Goal: Transaction & Acquisition: Purchase product/service

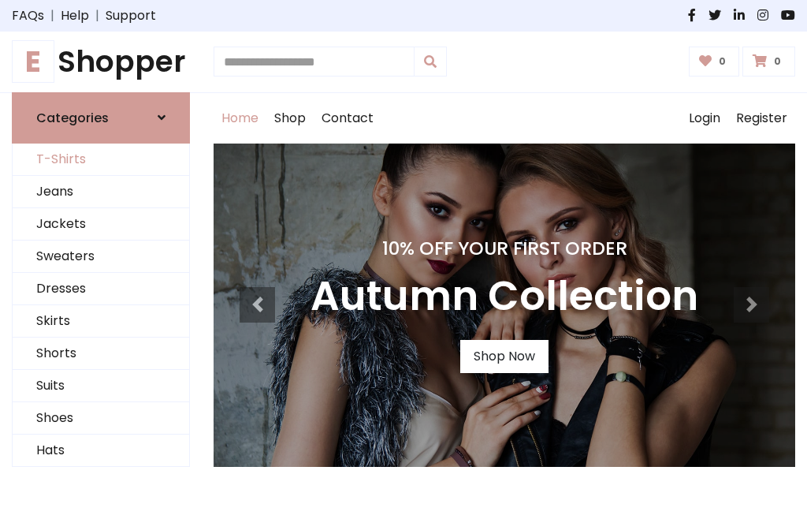
click at [101, 159] on link "T-Shirts" at bounding box center [101, 159] width 177 height 32
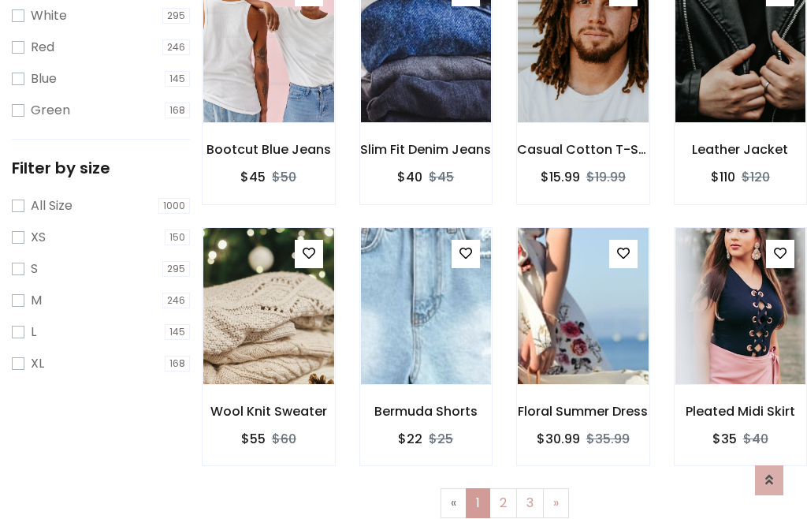
scroll to position [28, 0]
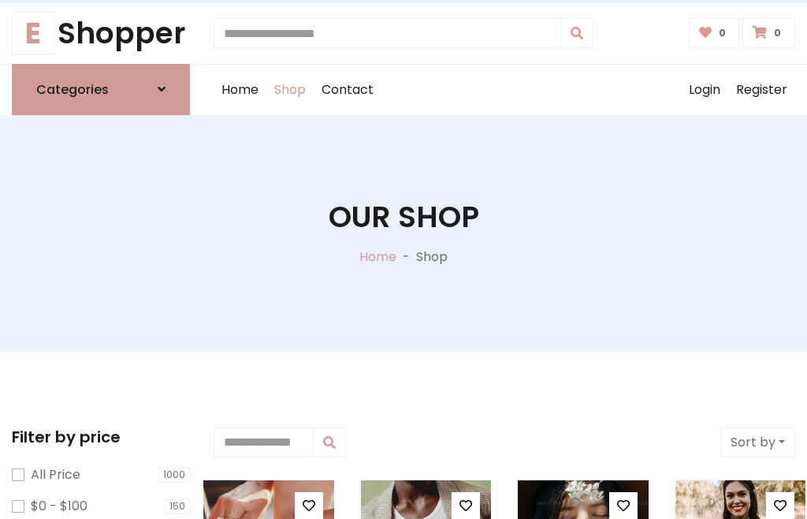
click at [403, 232] on h1 "Our Shop" at bounding box center [404, 216] width 151 height 35
click at [504, 89] on div "Home Shop Contact Log out Login Register" at bounding box center [505, 90] width 582 height 50
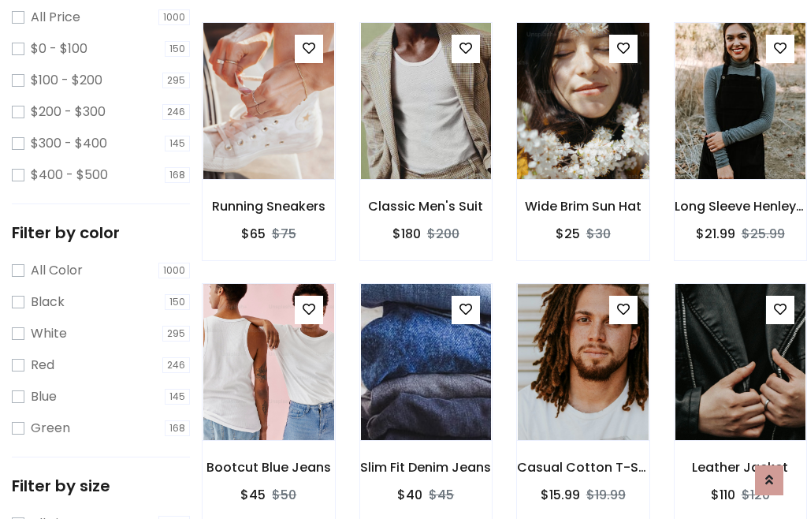
click at [582, 129] on img at bounding box center [582, 101] width 157 height 378
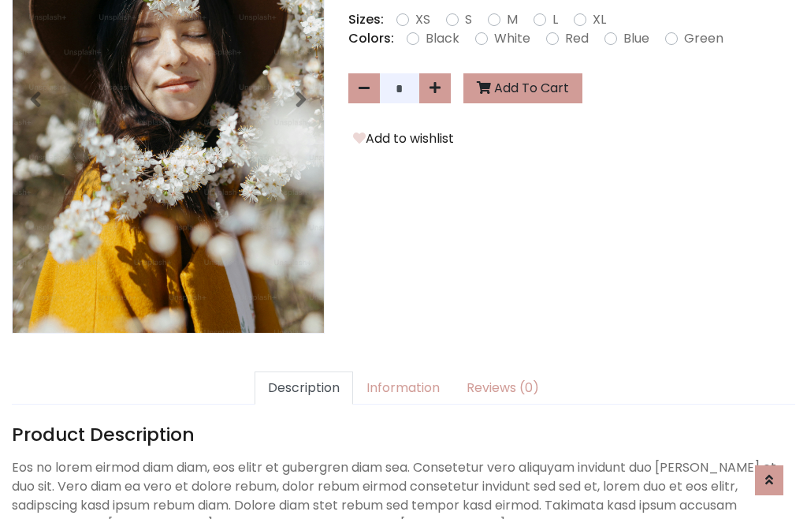
scroll to position [385, 0]
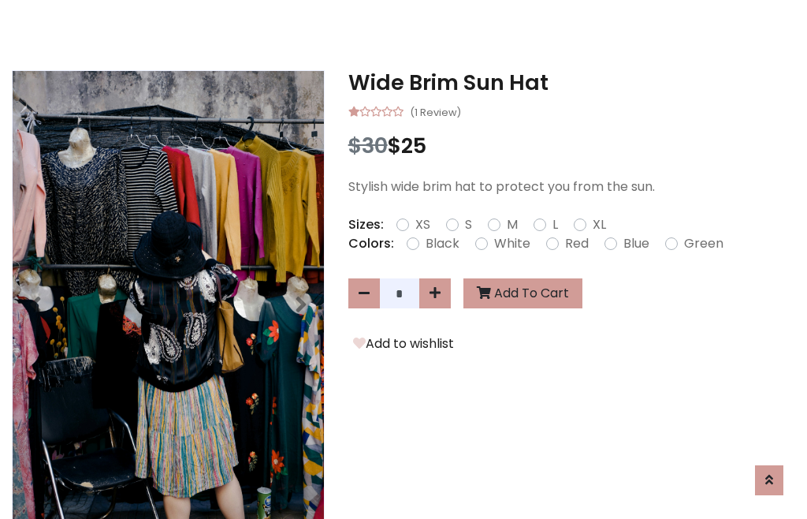
click at [571, 82] on h3 "Wide Brim Sun Hat" at bounding box center [571, 82] width 447 height 25
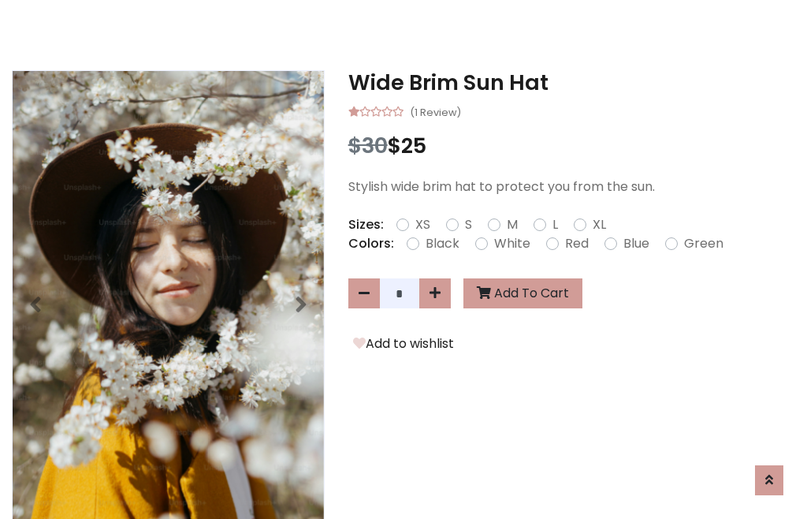
click at [571, 82] on h3 "Wide Brim Sun Hat" at bounding box center [571, 82] width 447 height 25
